Goal: Task Accomplishment & Management: Manage account settings

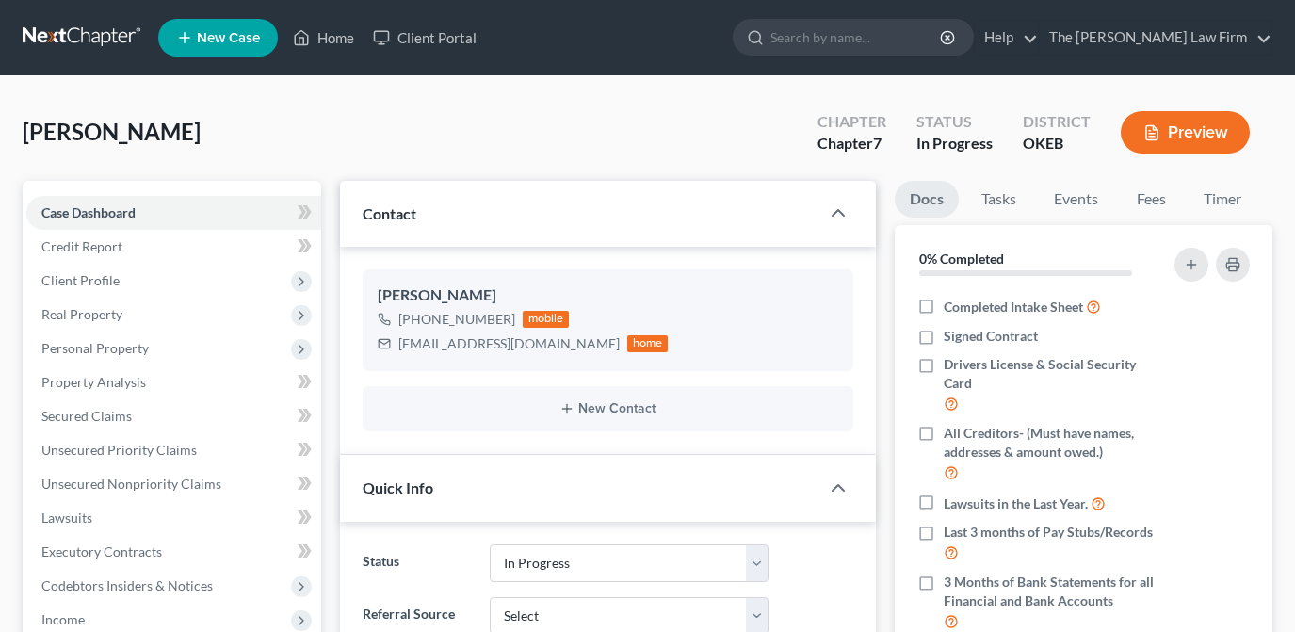
select select "4"
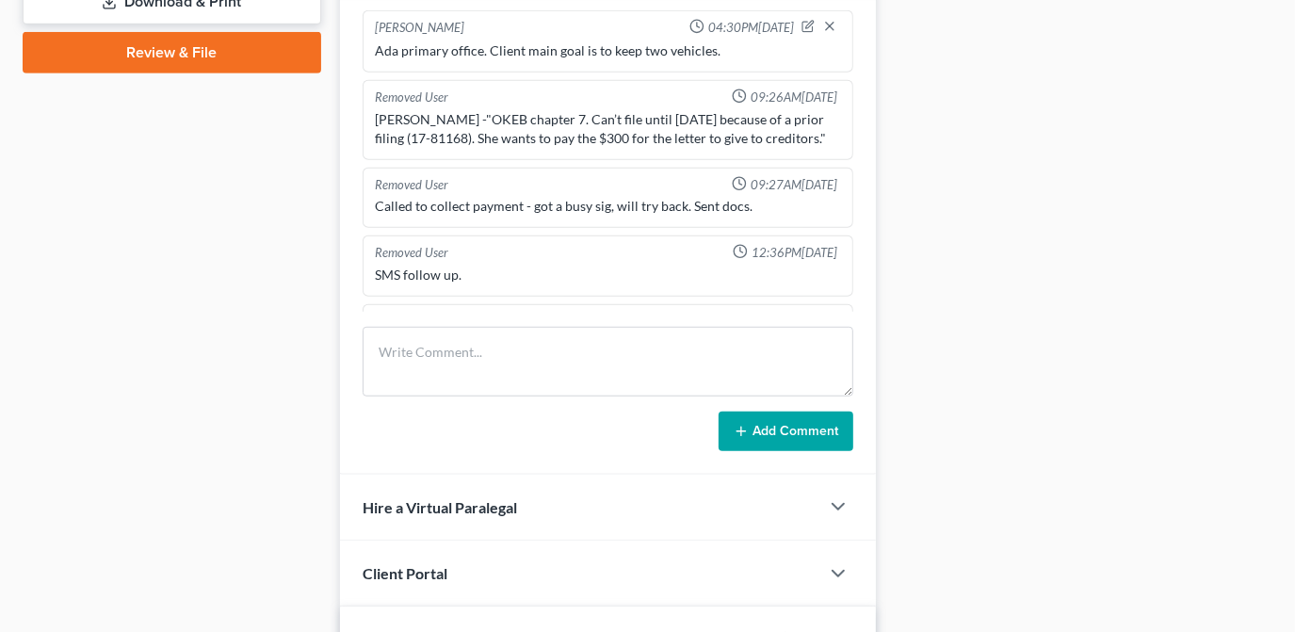
click at [331, 41] on div "Updates & News × [US_STATE] [GEOGRAPHIC_DATA] Notes Take a look at NextChapter'…" at bounding box center [608, 80] width 555 height 1511
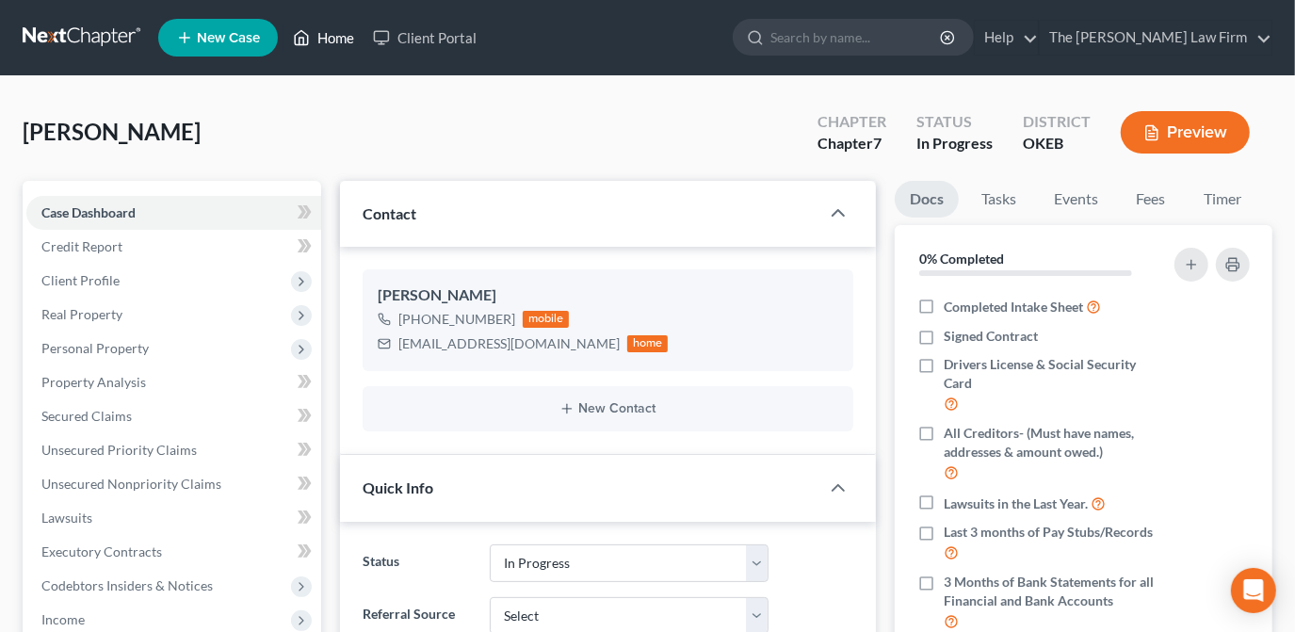
click at [319, 34] on link "Home" at bounding box center [323, 38] width 80 height 34
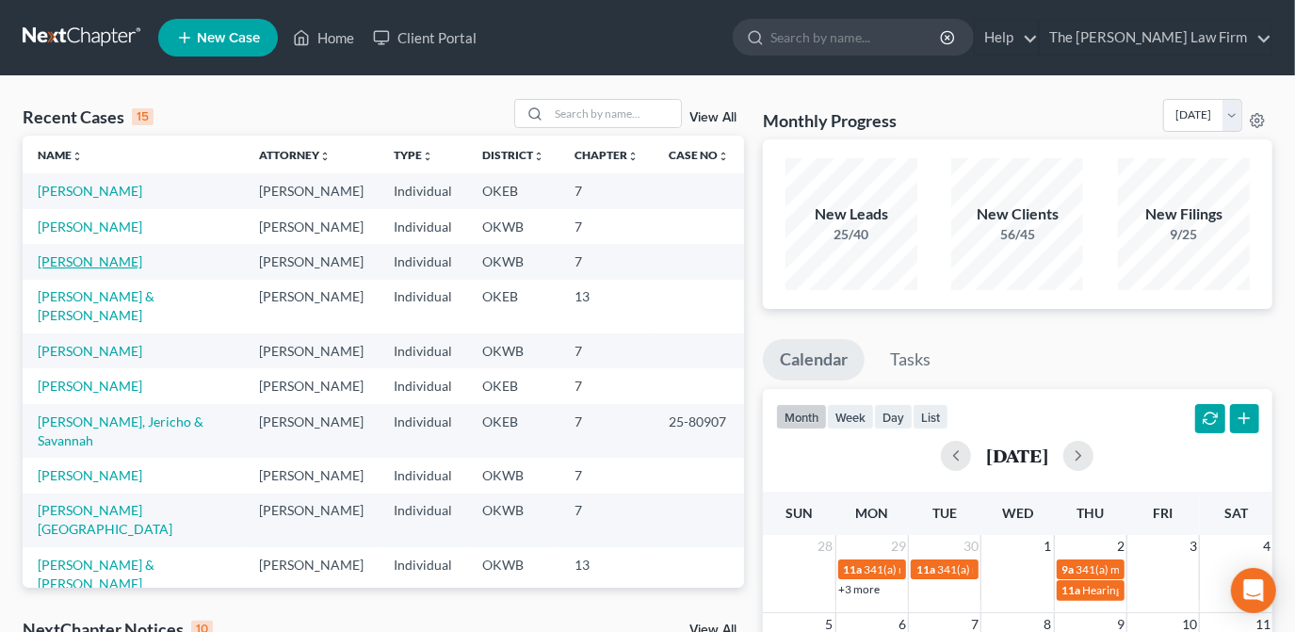
click at [130, 262] on link "[PERSON_NAME]" at bounding box center [90, 261] width 105 height 16
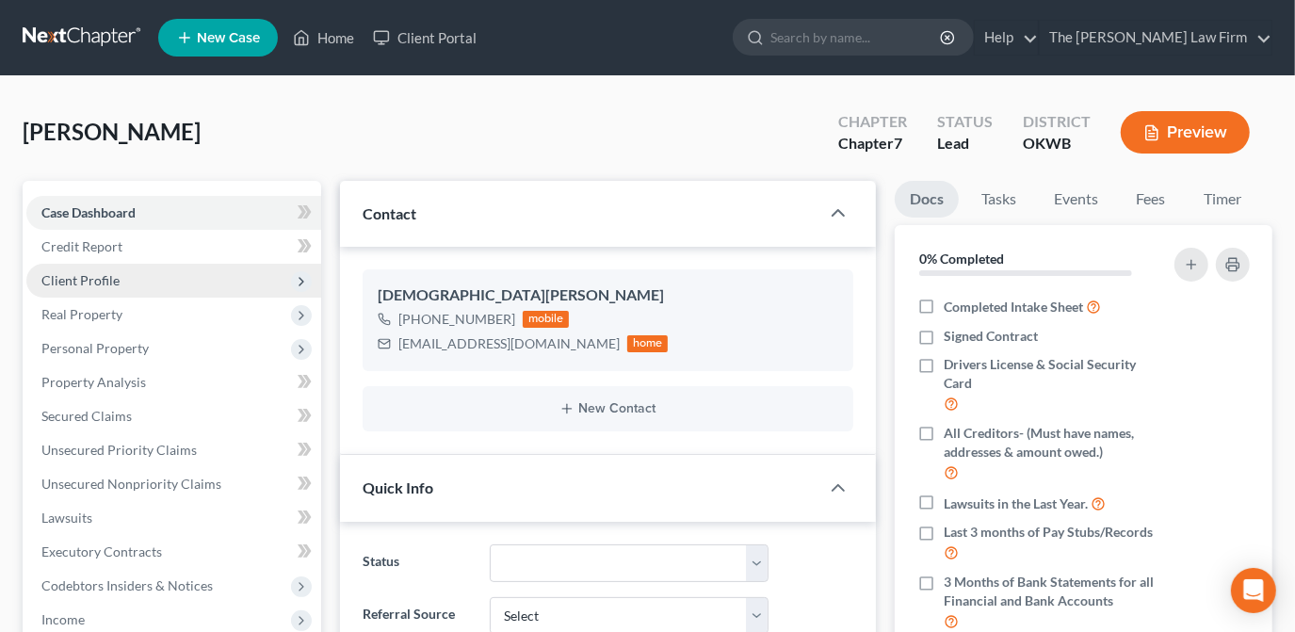
click at [127, 283] on span "Client Profile" at bounding box center [173, 281] width 295 height 34
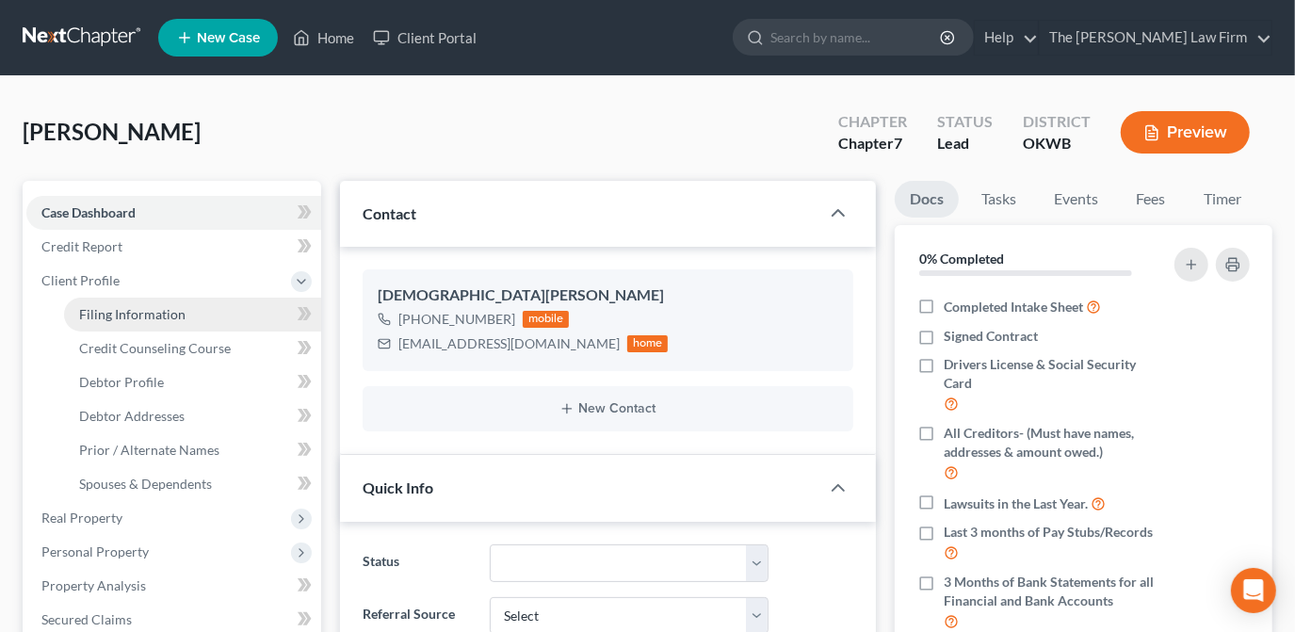
click at [151, 319] on span "Filing Information" at bounding box center [132, 314] width 106 height 16
select select "1"
select select "0"
select select "37"
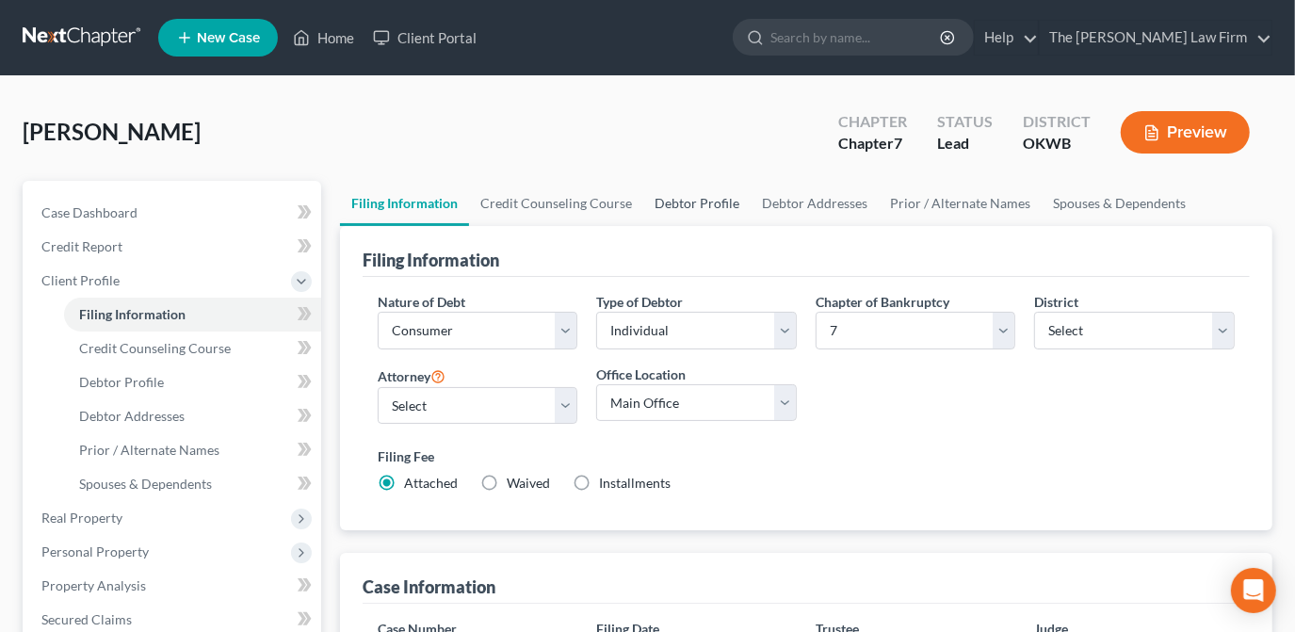
drag, startPoint x: 693, startPoint y: 204, endPoint x: 685, endPoint y: 222, distance: 19.8
click at [692, 204] on link "Debtor Profile" at bounding box center [696, 203] width 107 height 45
select select "0"
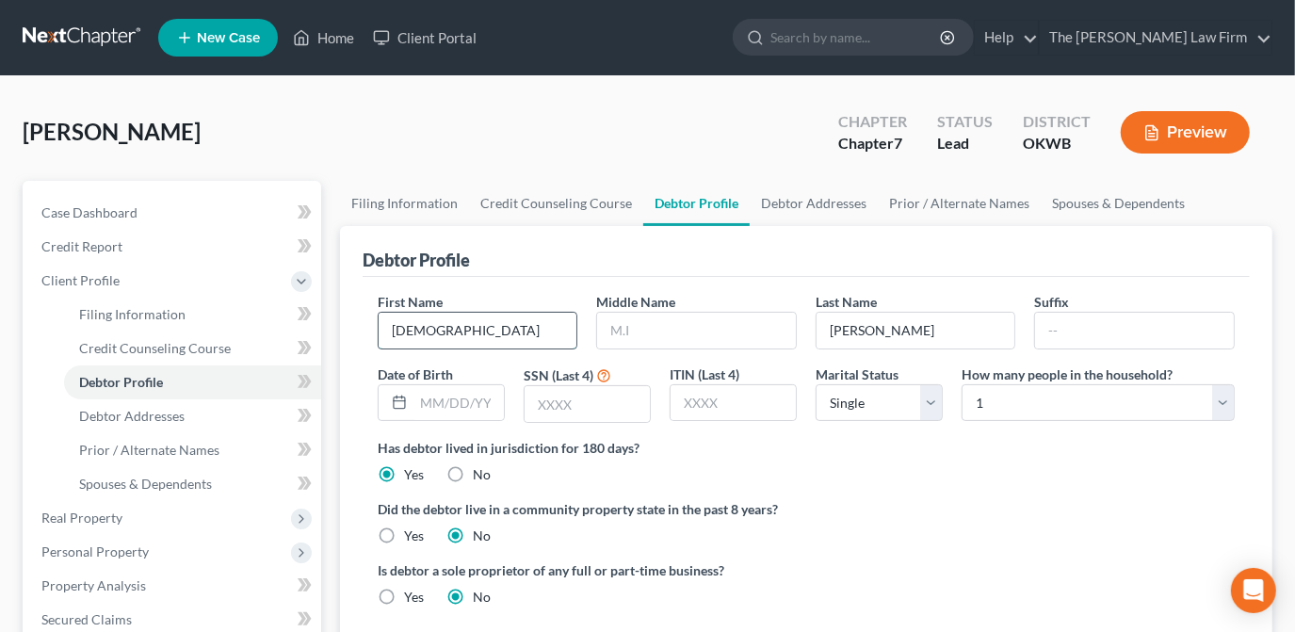
click at [461, 325] on input "[DEMOGRAPHIC_DATA]" at bounding box center [478, 331] width 199 height 36
drag, startPoint x: 461, startPoint y: 325, endPoint x: 339, endPoint y: 319, distance: 122.5
click at [341, 319] on div "Debtor Profile First Name [DEMOGRAPHIC_DATA] Middle Name Last Name [PERSON_NAME…" at bounding box center [806, 435] width 932 height 418
type input "[PERSON_NAME]"
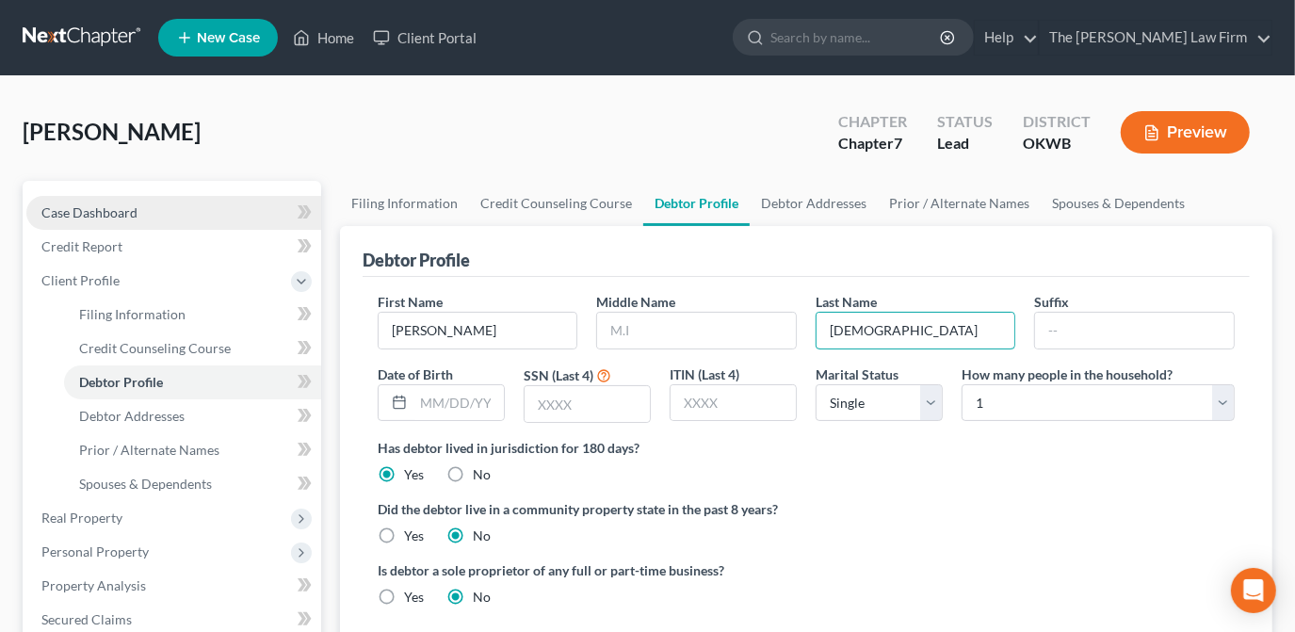
type input "[DEMOGRAPHIC_DATA]"
click at [130, 212] on span "Case Dashboard" at bounding box center [89, 212] width 96 height 16
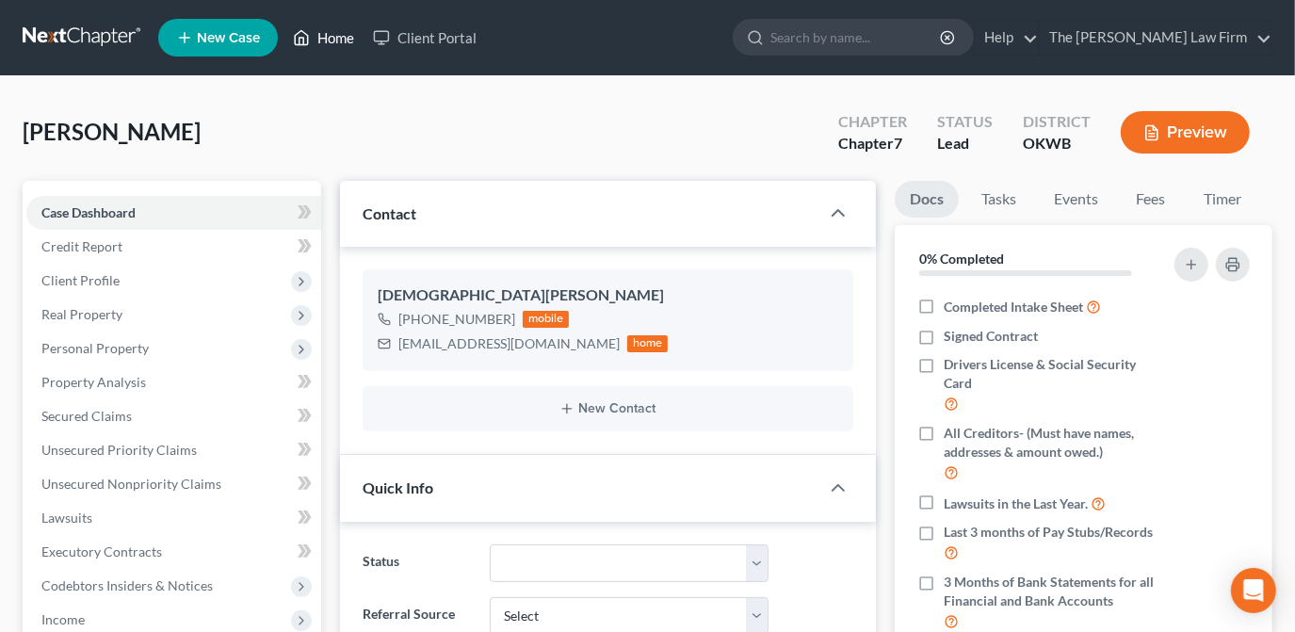
click at [341, 37] on link "Home" at bounding box center [323, 38] width 80 height 34
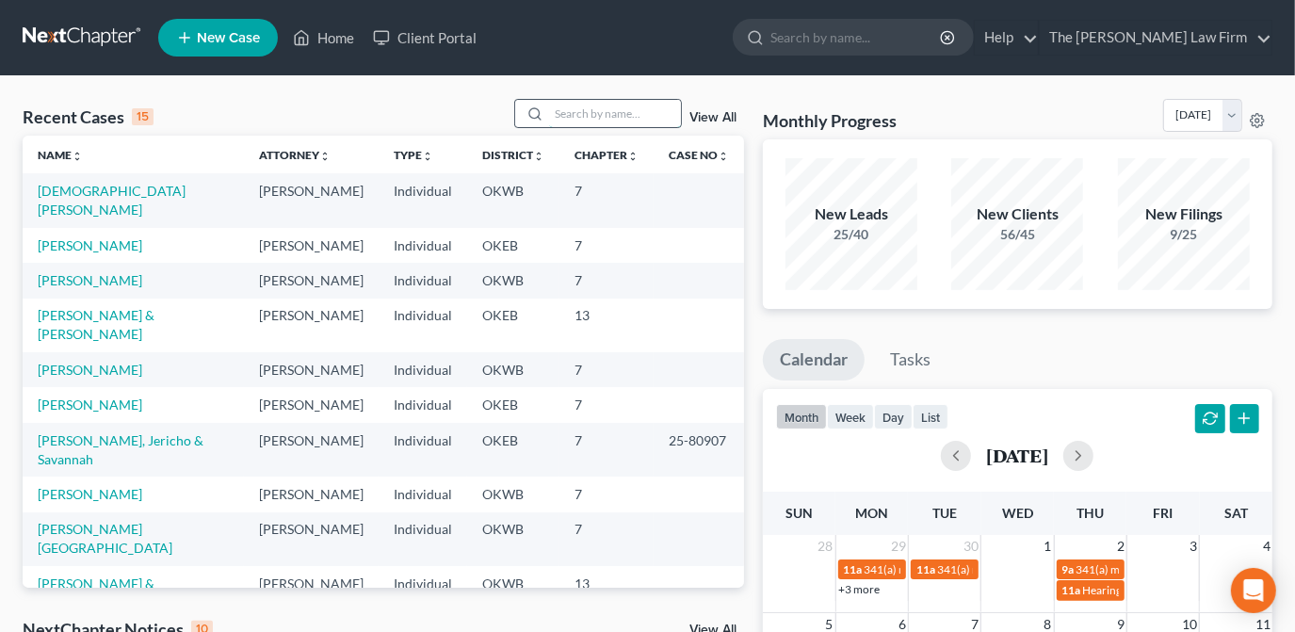
click at [573, 113] on input "search" at bounding box center [615, 113] width 132 height 27
click at [85, 486] on link "[PERSON_NAME]" at bounding box center [90, 494] width 105 height 16
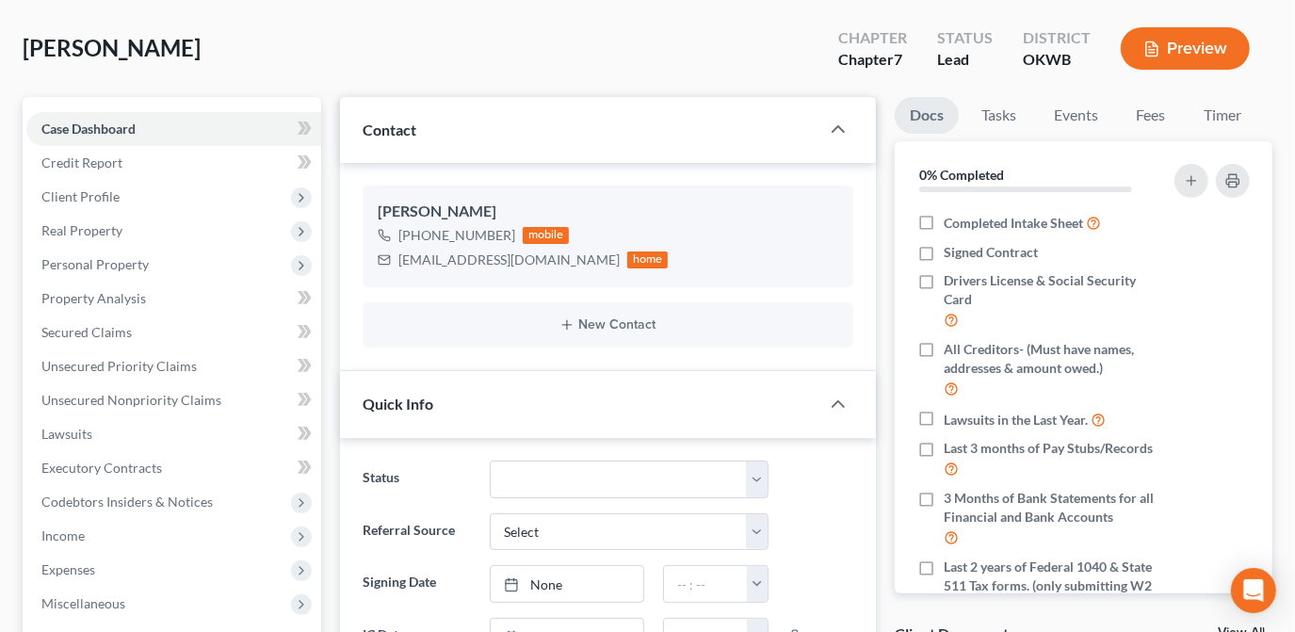
scroll to position [170, 0]
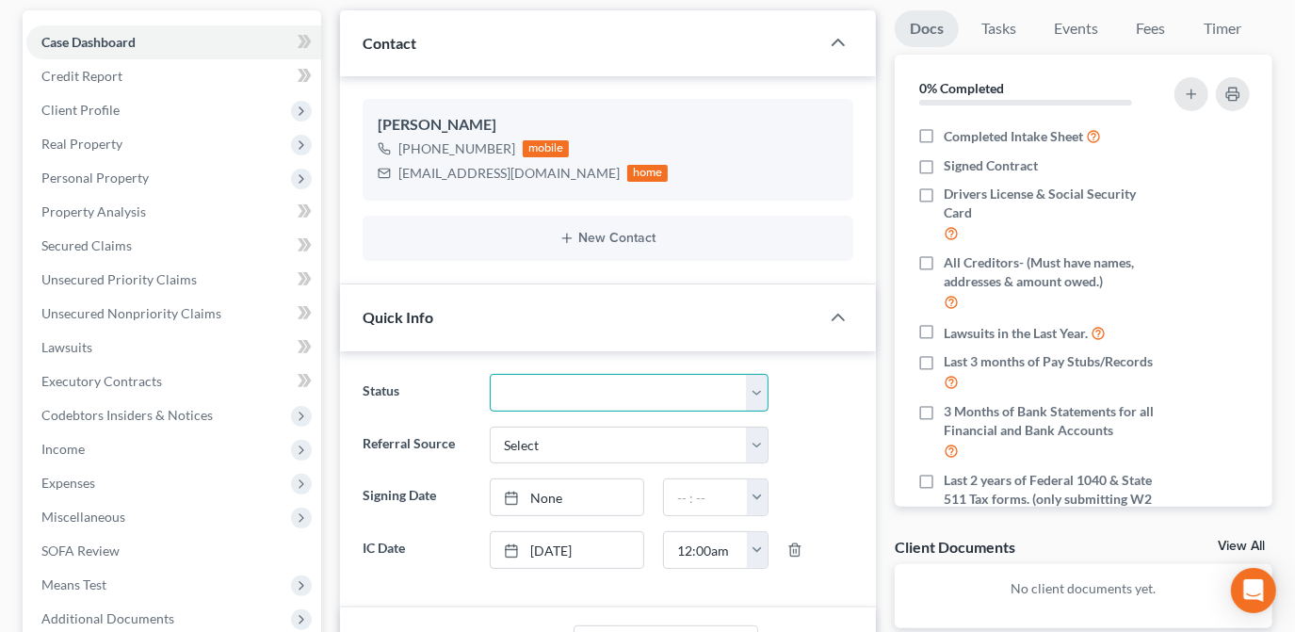
click at [695, 394] on select "Discharged Dismissed Filed Info Sent In Progress Lead Lost Lead Ready to File R…" at bounding box center [629, 393] width 279 height 38
select select "3"
click at [490, 374] on select "Discharged Dismissed Filed Info Sent In Progress Lead Lost Lead Ready to File R…" at bounding box center [629, 393] width 279 height 38
click at [868, 431] on div "Status Discharged Dismissed Filed Info Sent In Progress Lead Lost Lead Ready to…" at bounding box center [608, 479] width 536 height 256
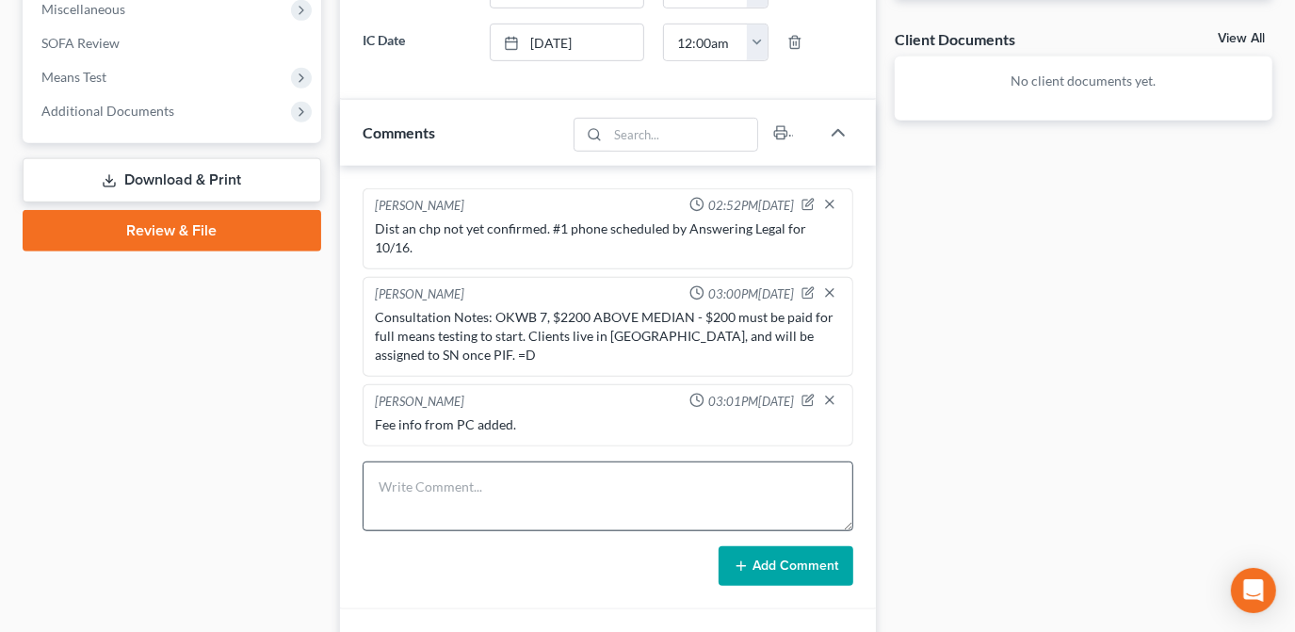
scroll to position [685, 0]
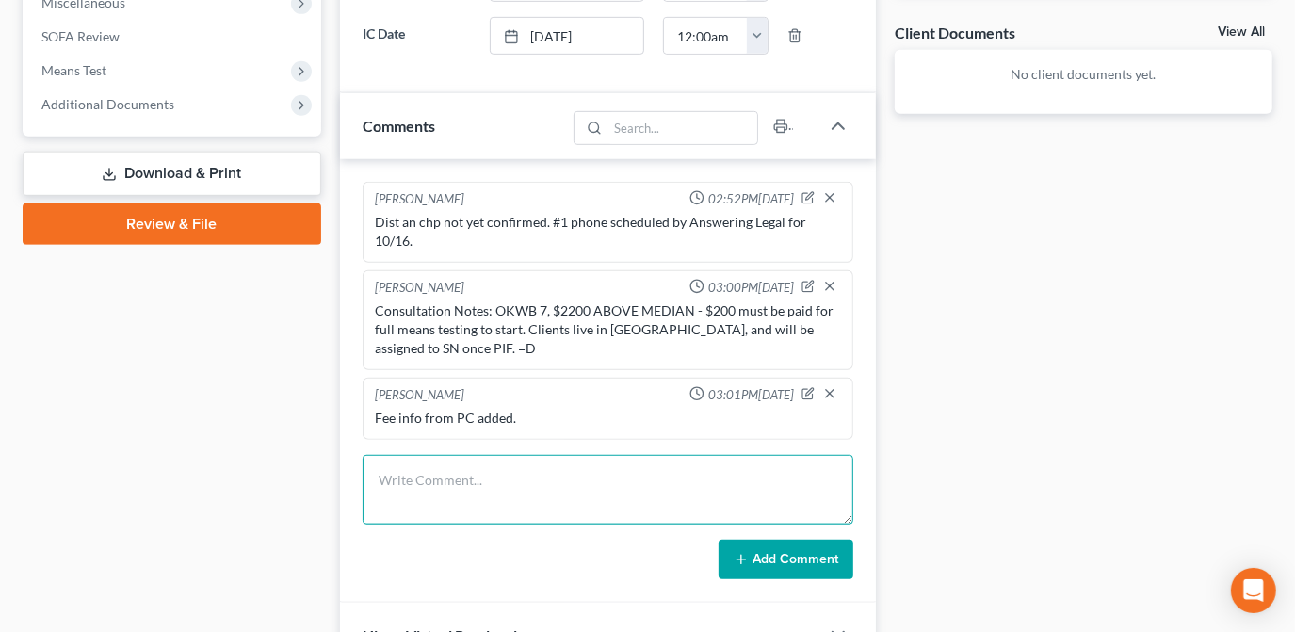
click at [563, 463] on textarea at bounding box center [608, 490] width 491 height 70
click at [522, 460] on textarea "Consultation Notes:" at bounding box center [608, 490] width 491 height 70
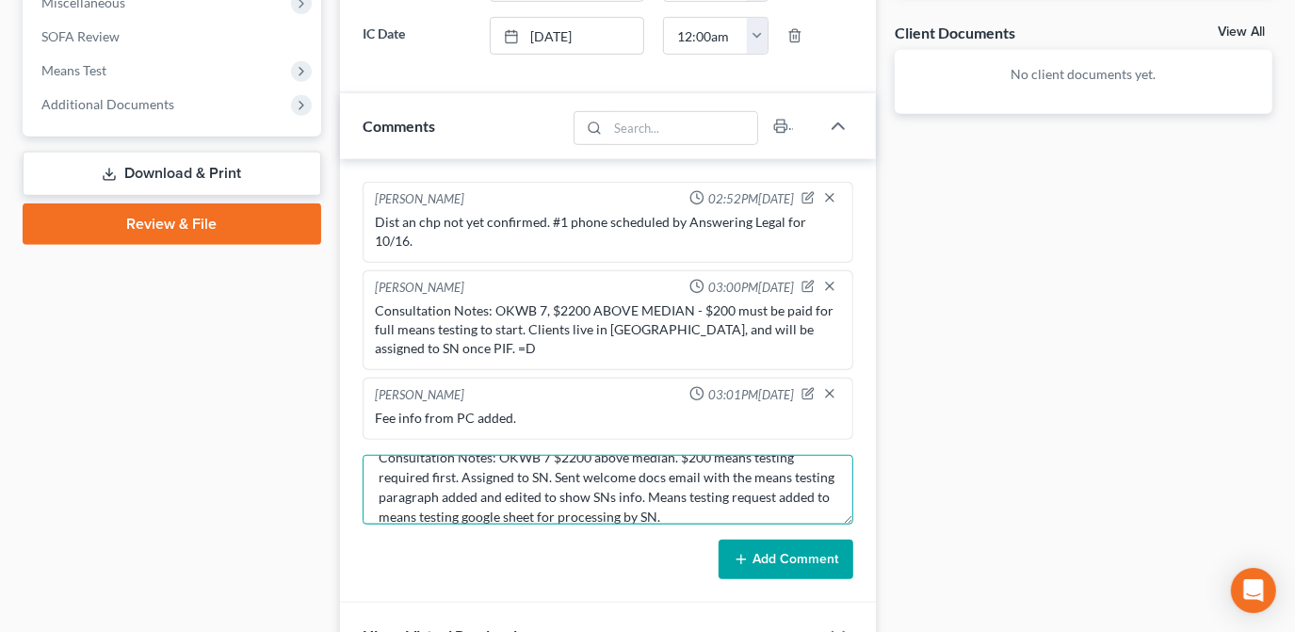
scroll to position [40, 0]
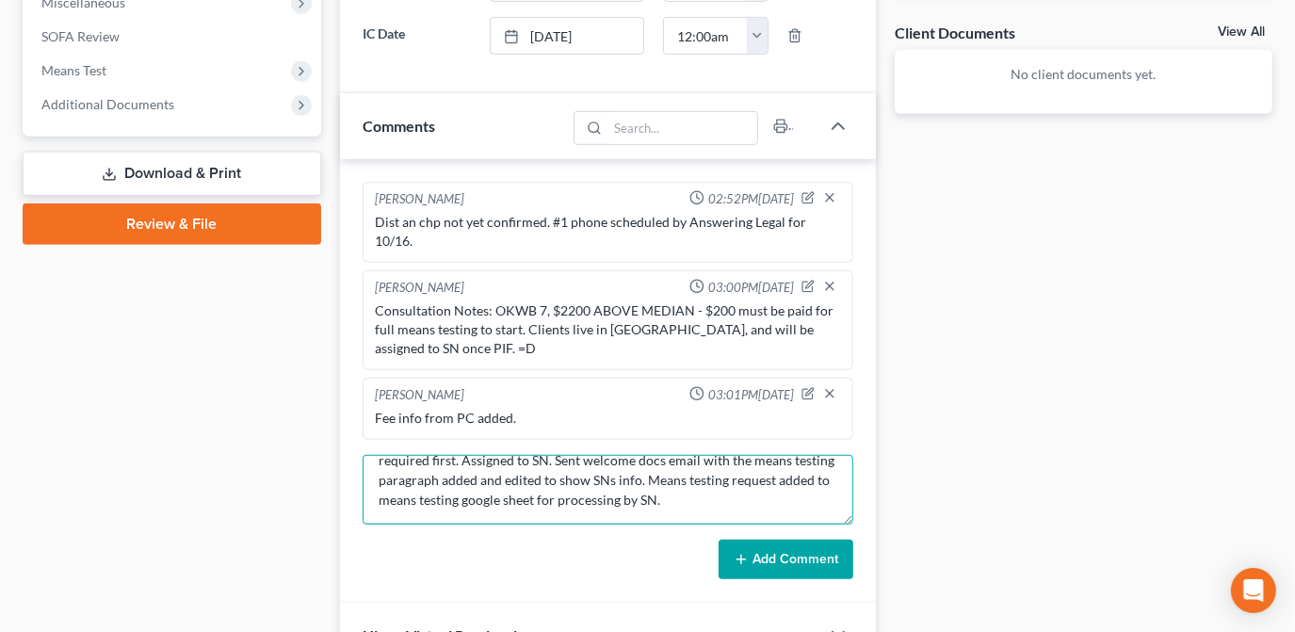
drag, startPoint x: 719, startPoint y: 492, endPoint x: 676, endPoint y: 493, distance: 43.3
click at [676, 493] on textarea "Consultation Notes: OKWB 7 $2200 above median. $200 means testing required firs…" at bounding box center [608, 490] width 491 height 70
type textarea "Consultation Notes: OKWB 7 $2200 above median. $200 means testing required firs…"
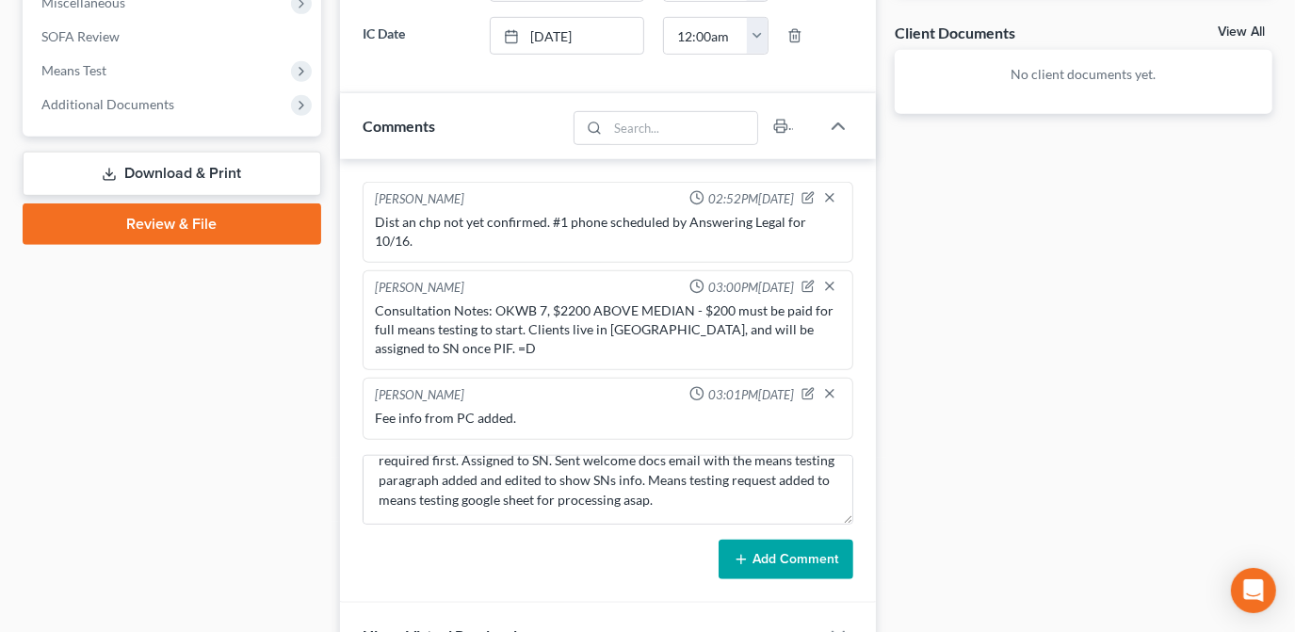
click at [770, 540] on button "Add Comment" at bounding box center [785, 560] width 135 height 40
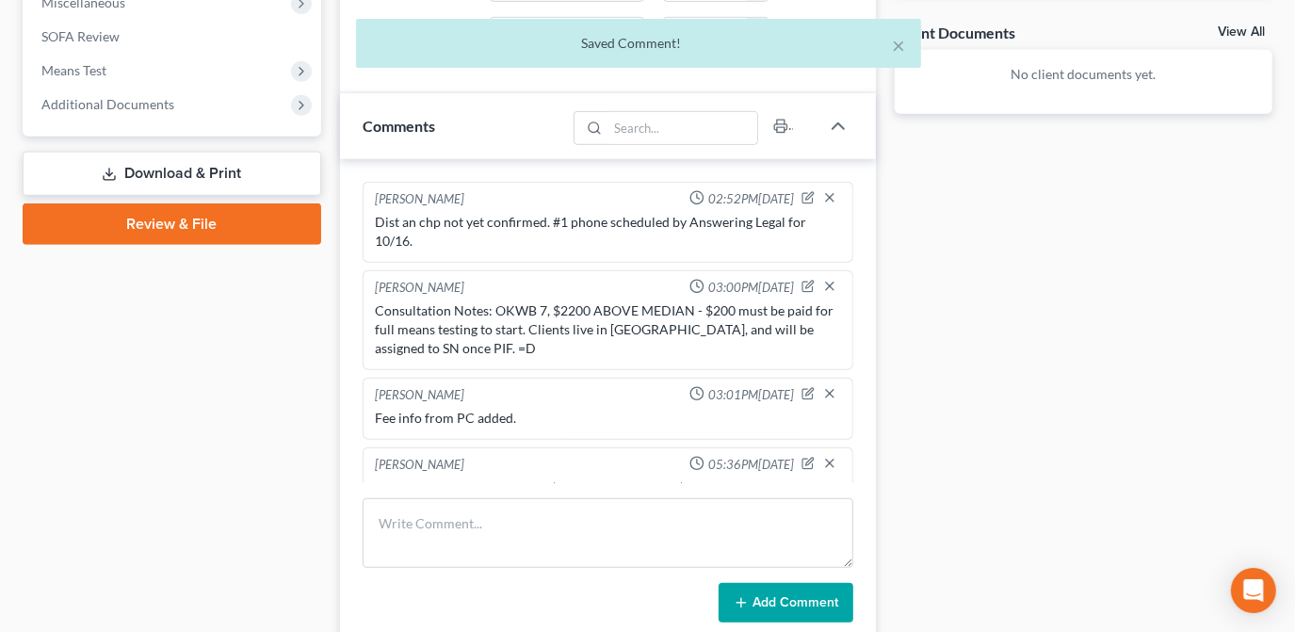
scroll to position [80, 0]
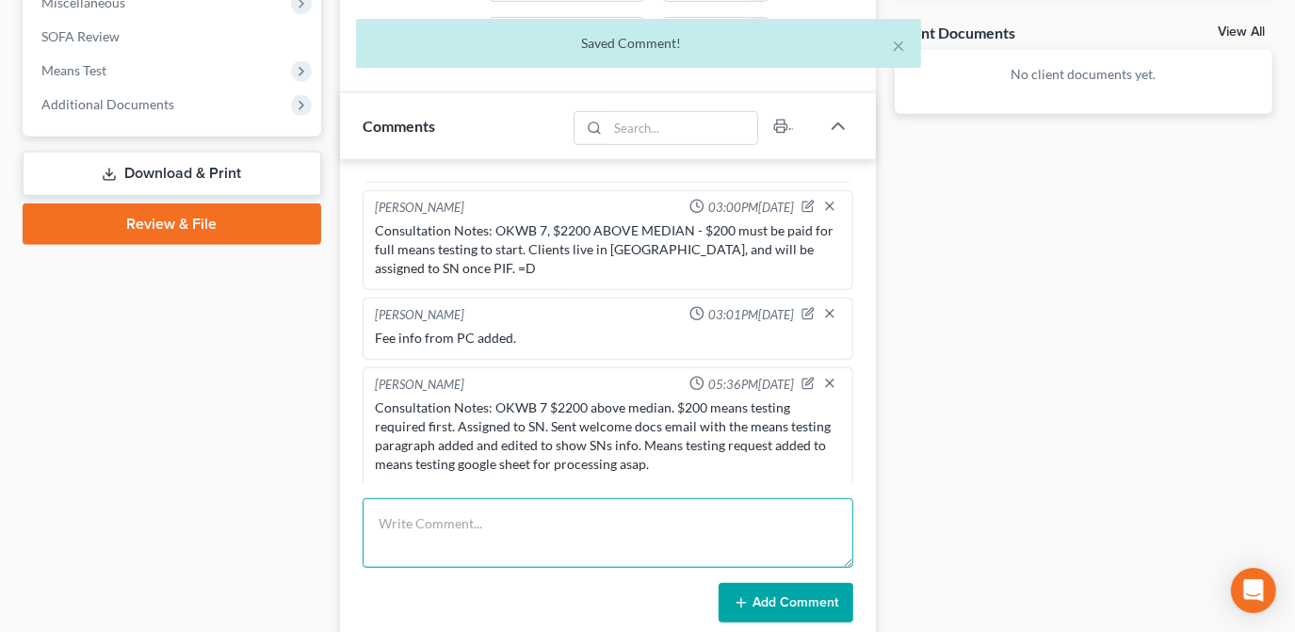
click at [689, 508] on textarea at bounding box center [608, 533] width 491 height 70
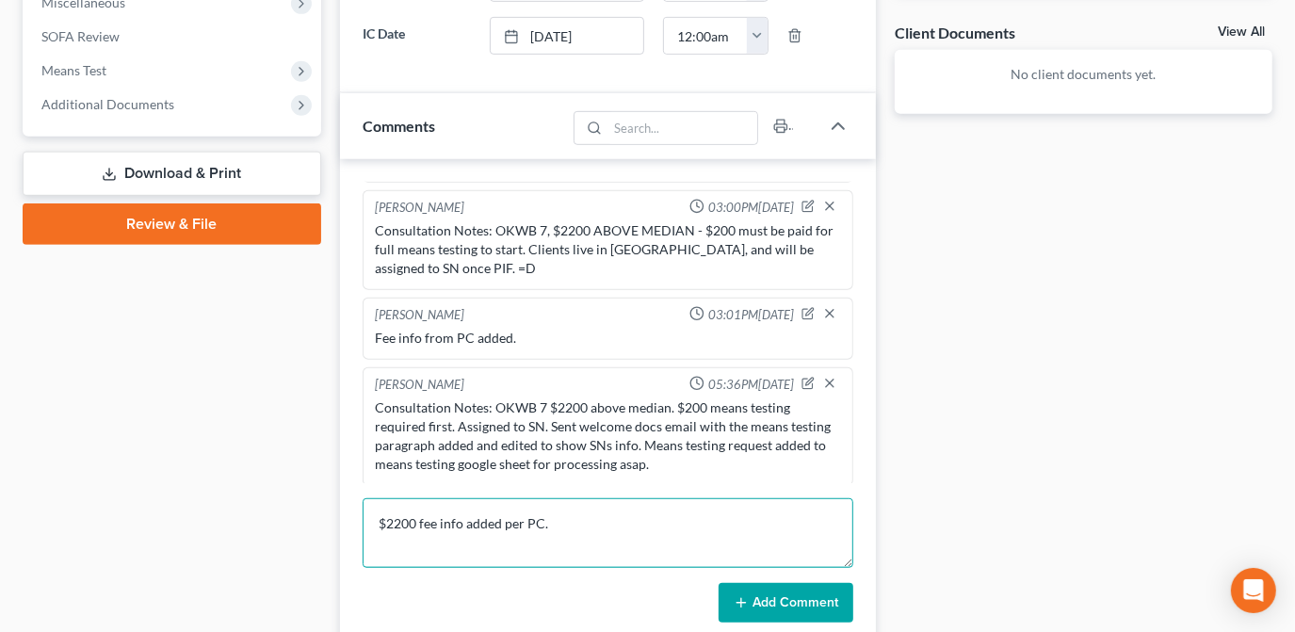
type textarea "$2200 fee info added per PC."
drag, startPoint x: 767, startPoint y: 596, endPoint x: 758, endPoint y: 584, distance: 15.4
click at [768, 596] on button "Add Comment" at bounding box center [785, 603] width 135 height 40
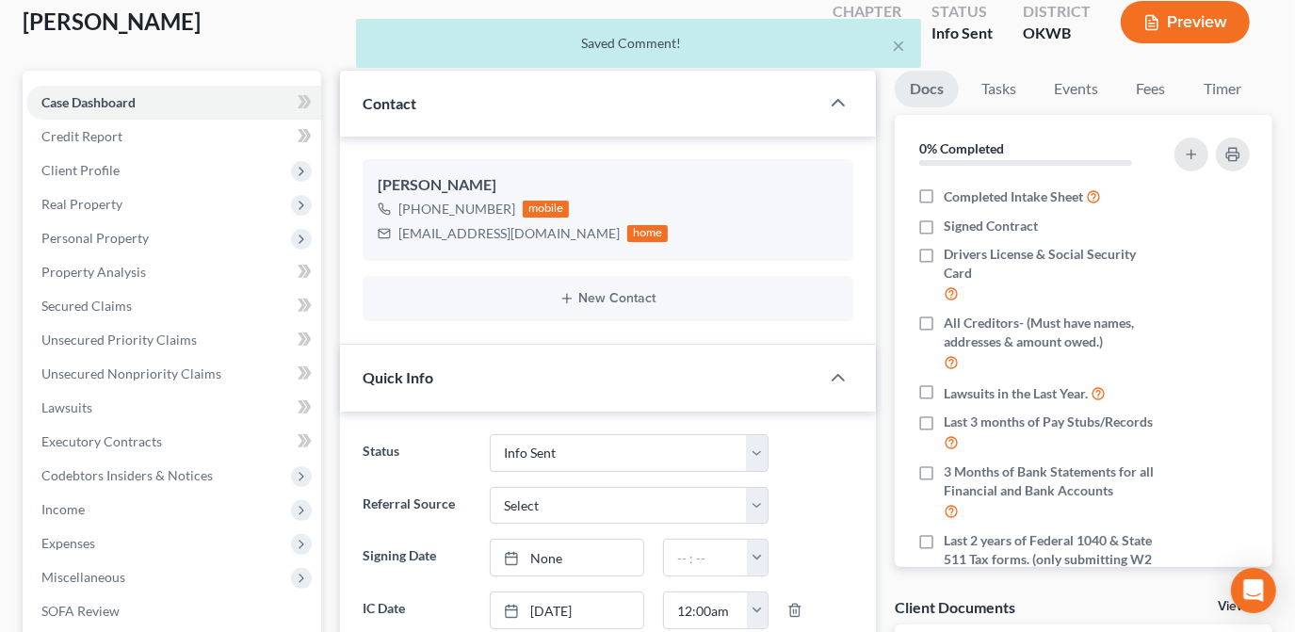
scroll to position [85, 0]
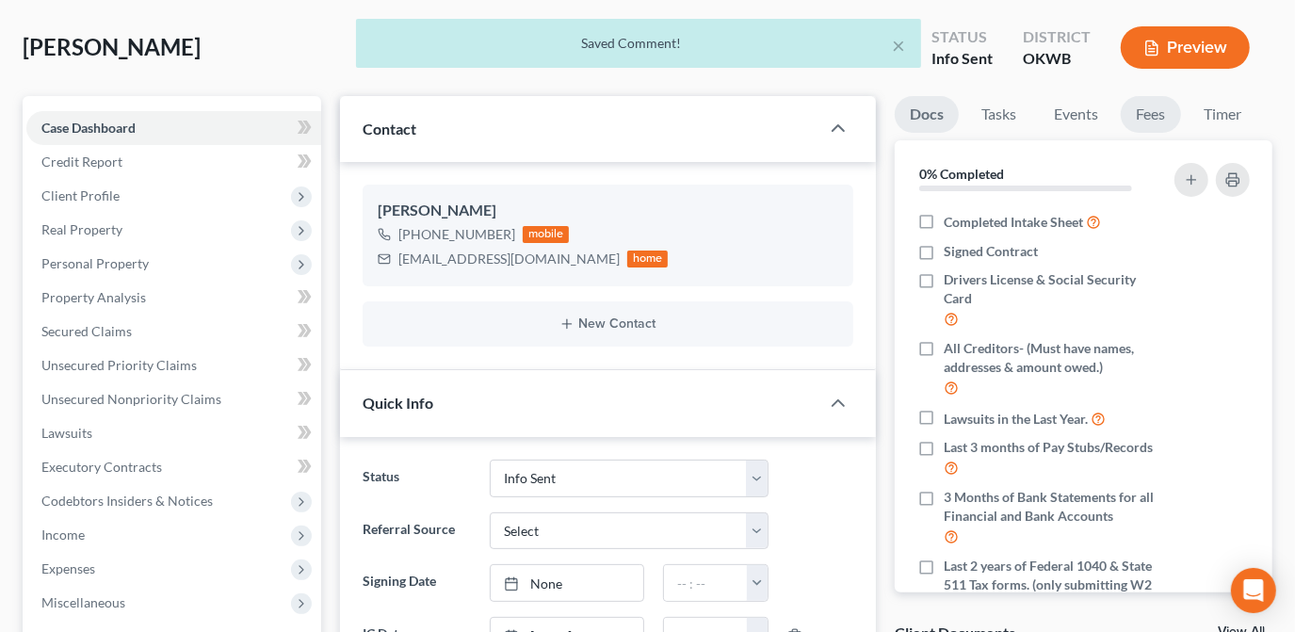
click at [1136, 117] on link "Fees" at bounding box center [1151, 114] width 60 height 37
